Goal: Task Accomplishment & Management: Complete application form

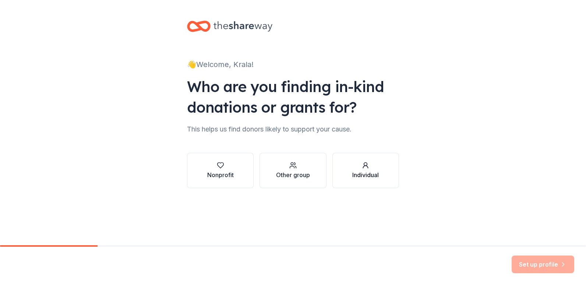
click at [358, 173] on div "Individual" at bounding box center [365, 175] width 27 height 9
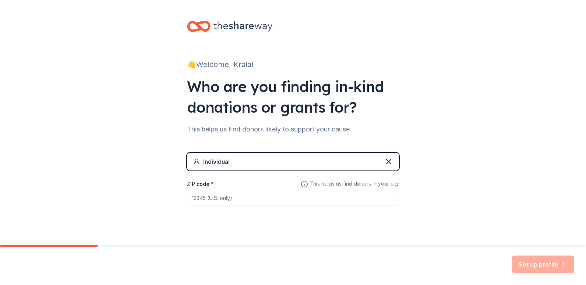
click at [226, 196] on input "ZIP code *" at bounding box center [293, 198] width 212 height 15
type input "43209"
click at [538, 262] on button "Set up profile" at bounding box center [543, 265] width 63 height 18
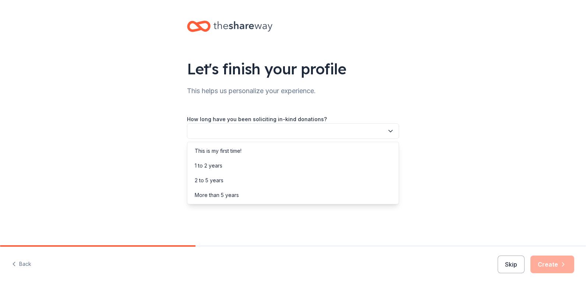
click at [387, 133] on icon "button" at bounding box center [390, 130] width 7 height 7
click at [285, 152] on div "This is my first time!" at bounding box center [293, 151] width 208 height 15
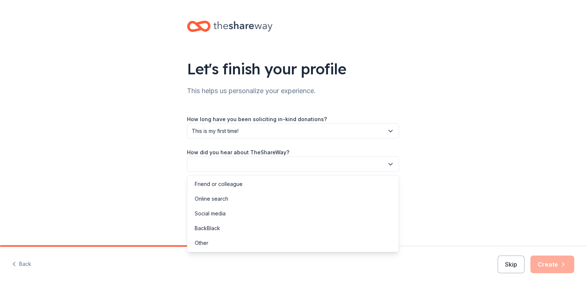
click at [387, 166] on icon "button" at bounding box center [390, 164] width 7 height 7
click at [355, 196] on div "Online search" at bounding box center [293, 199] width 208 height 15
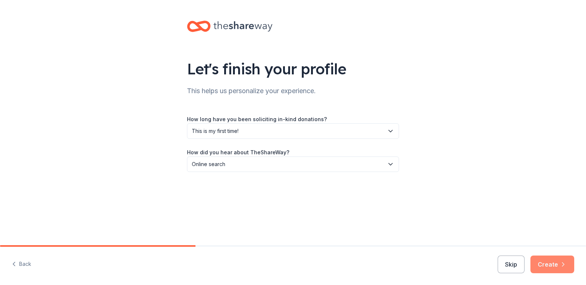
click at [547, 267] on button "Create" at bounding box center [553, 265] width 44 height 18
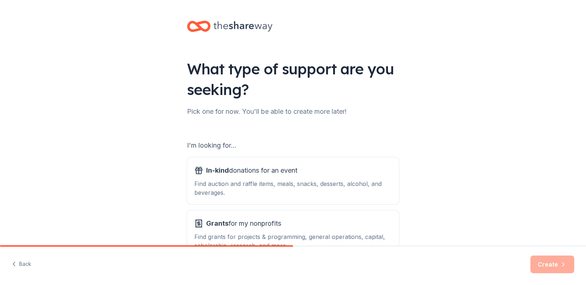
click at [450, 185] on div "What type of support are you seeking? Pick one for now. You'll be able to creat…" at bounding box center [293, 148] width 586 height 297
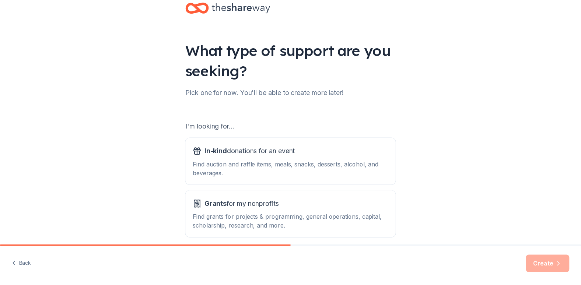
scroll to position [52, 0]
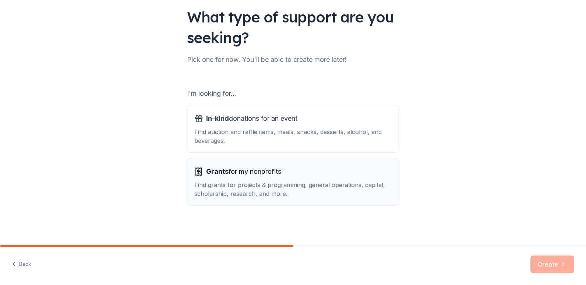
click at [354, 186] on div "Find grants for projects & programming, general operations, capital, scholarshi…" at bounding box center [292, 189] width 197 height 18
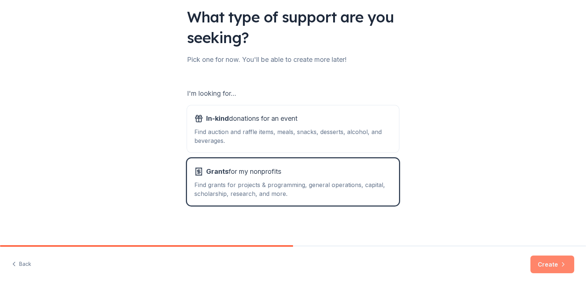
click at [552, 266] on button "Create" at bounding box center [553, 265] width 44 height 18
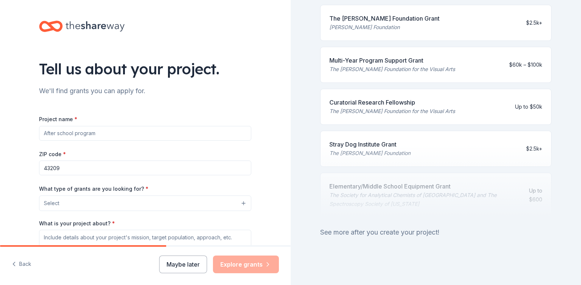
scroll to position [306, 0]
click at [393, 236] on div "See more after you create your project!" at bounding box center [436, 233] width 232 height 12
click at [372, 232] on div "See more after you create your project!" at bounding box center [436, 233] width 232 height 12
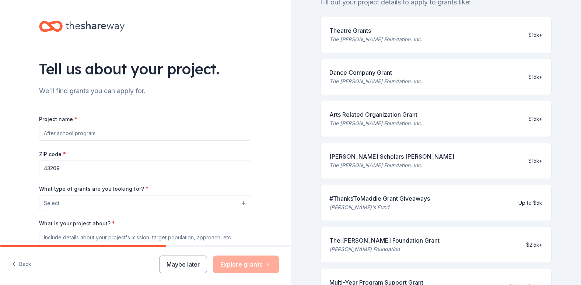
scroll to position [83, 0]
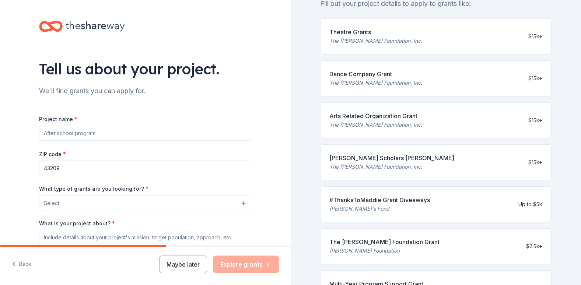
click at [431, 127] on div "Arts Related Organization Grant The [PERSON_NAME] Foundation, Inc. $15k+" at bounding box center [436, 120] width 232 height 36
click at [528, 124] on div "$15k+" at bounding box center [535, 120] width 14 height 9
drag, startPoint x: 284, startPoint y: 162, endPoint x: 283, endPoint y: 178, distance: 15.9
click at [283, 178] on div "Tell us about your project. We'll find grants you can apply for. Project name *…" at bounding box center [145, 176] width 291 height 352
click at [99, 134] on input "Project name *" at bounding box center [145, 133] width 212 height 15
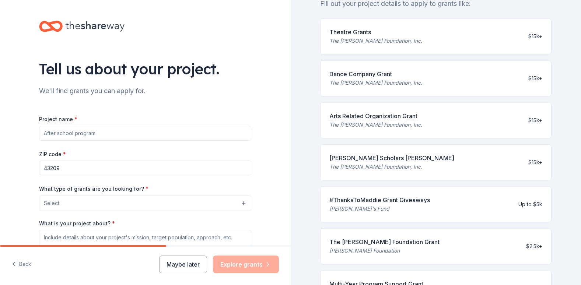
click at [96, 133] on input "Project name *" at bounding box center [145, 133] width 212 height 15
type input "RECOVERY"
click at [115, 156] on div "ZIP code * 43209" at bounding box center [145, 163] width 212 height 26
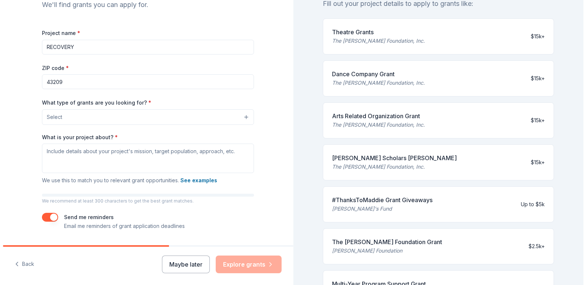
scroll to position [93, 0]
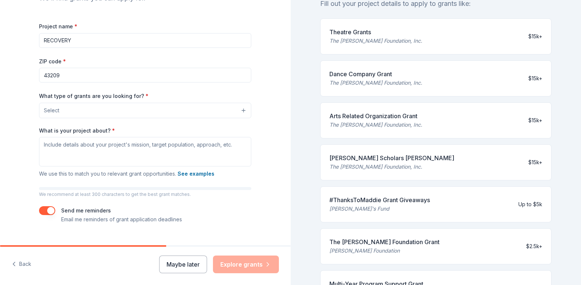
click at [175, 111] on button "Select" at bounding box center [145, 110] width 212 height 15
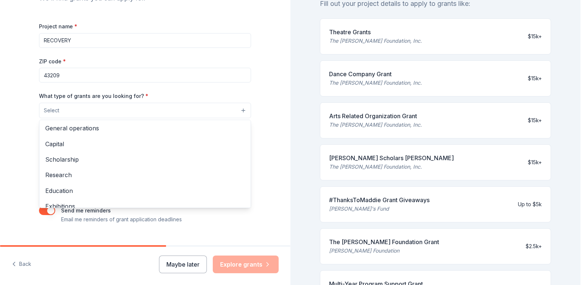
scroll to position [15, 0]
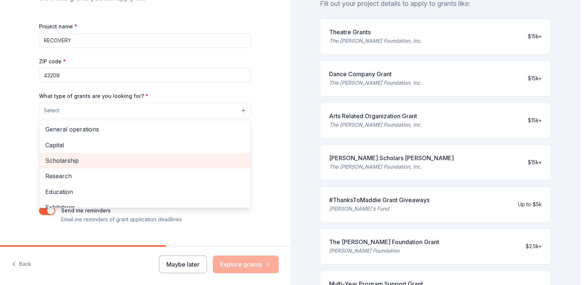
click at [109, 153] on div "Scholarship" at bounding box center [144, 160] width 211 height 15
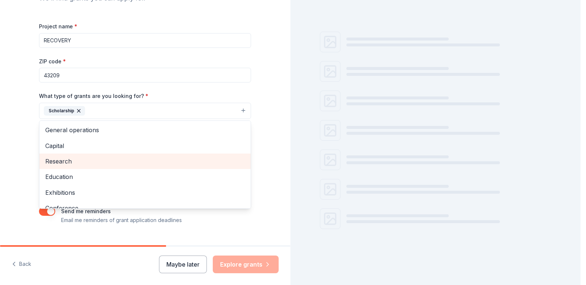
scroll to position [42, 0]
click at [65, 147] on span "Capital" at bounding box center [145, 146] width 200 height 10
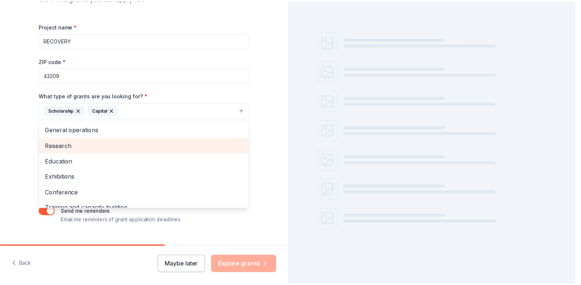
scroll to position [83, 0]
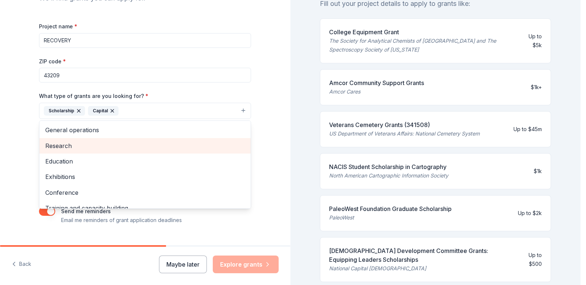
click at [77, 110] on icon "button" at bounding box center [78, 110] width 3 height 3
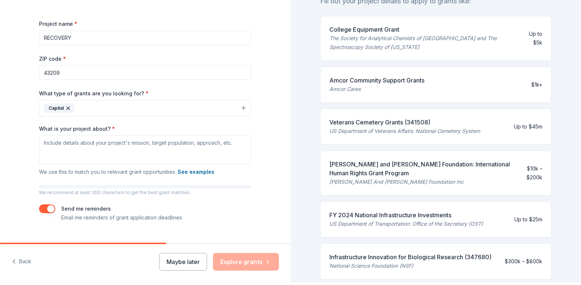
scroll to position [8, 0]
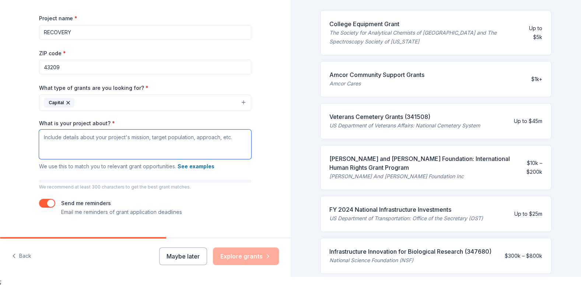
click at [91, 137] on textarea "What is your project about? *" at bounding box center [145, 144] width 212 height 29
